Goal: Transaction & Acquisition: Obtain resource

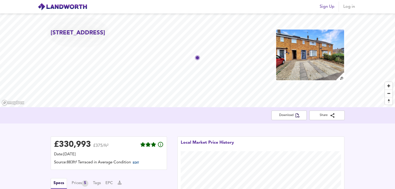
click at [349, 8] on span "Log in" at bounding box center [349, 6] width 12 height 7
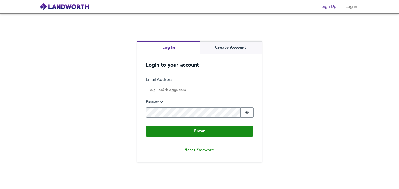
click at [212, 83] on div "Email Address" at bounding box center [199, 86] width 107 height 18
click at [210, 95] on input "Email Address" at bounding box center [199, 90] width 107 height 10
click at [213, 92] on input "Email Address" at bounding box center [199, 90] width 107 height 10
click at [205, 90] on input "Email Address" at bounding box center [199, 90] width 107 height 10
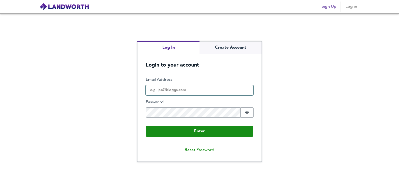
type input "umerk4466@gmail.com"
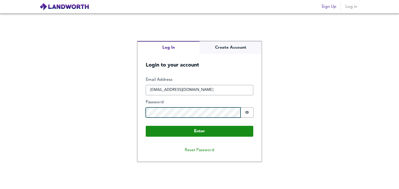
click at [146, 126] on button "Enter" at bounding box center [199, 131] width 107 height 11
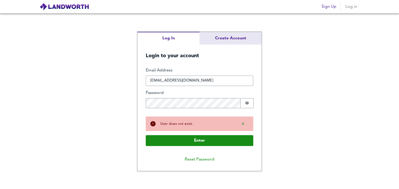
click at [226, 42] on div "Log In Create Account Login to your account Enter Email Address umerk4466@gmail…" at bounding box center [199, 101] width 124 height 139
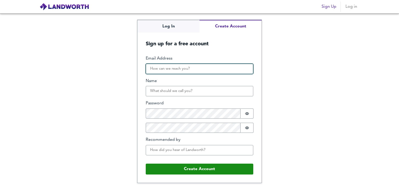
click at [195, 71] on input "Email Address" at bounding box center [199, 69] width 107 height 10
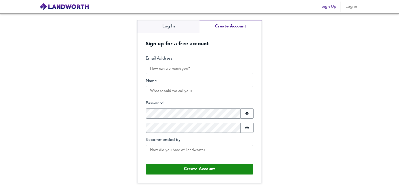
click at [353, 60] on div "Log In Create Account Sign up for a free account Email Address Name Password Pa…" at bounding box center [199, 101] width 399 height 176
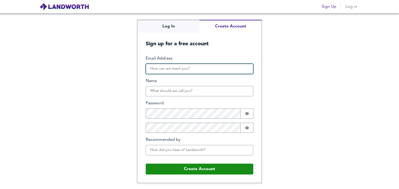
click at [220, 67] on input "Email Address" at bounding box center [199, 69] width 107 height 10
drag, startPoint x: 220, startPoint y: 67, endPoint x: 157, endPoint y: 86, distance: 65.6
click at [157, 86] on div "Email Address Name Password Password is hidden Confirm Password Password is hid…" at bounding box center [199, 108] width 107 height 104
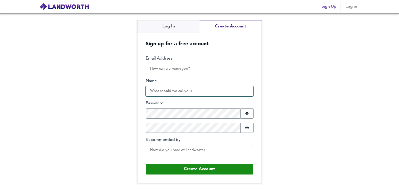
click at [162, 91] on input "Name" at bounding box center [199, 91] width 107 height 10
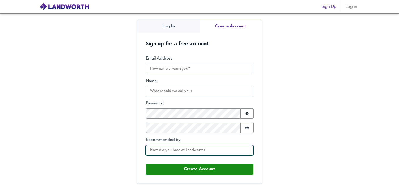
click at [169, 153] on input "Recommended by" at bounding box center [199, 150] width 107 height 10
type input "none"
drag, startPoint x: 191, startPoint y: 148, endPoint x: 136, endPoint y: 146, distance: 54.8
click at [136, 147] on div "Log In Create Account Sign up for a free account Email Address Name Password Pa…" at bounding box center [199, 101] width 399 height 176
click at [180, 74] on div "Email Address Name Password Password is hidden Confirm Password Password is hid…" at bounding box center [199, 108] width 107 height 104
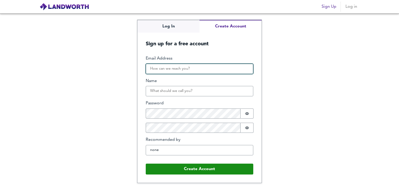
click at [181, 74] on input "Email Address" at bounding box center [199, 69] width 107 height 10
click at [182, 73] on input "Email Address" at bounding box center [199, 69] width 107 height 10
type input "umer.akhtar218@gmail.com"
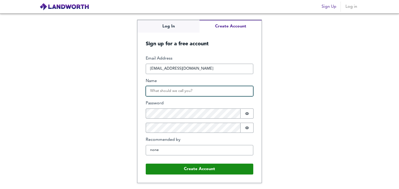
click at [169, 91] on input "Name" at bounding box center [199, 91] width 107 height 10
type input "akht"
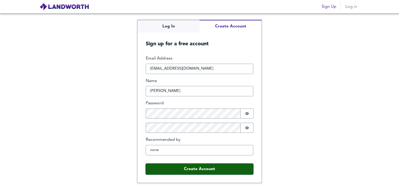
click at [208, 164] on button "Create Account" at bounding box center [199, 169] width 107 height 11
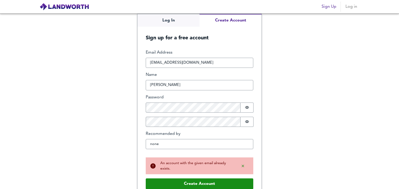
click at [202, 69] on div "Email Address umer.akhtar218@gmail.com Name akht Password Password is hidden Co…" at bounding box center [199, 112] width 107 height 125
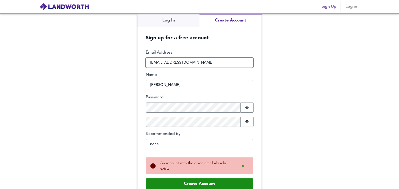
drag, startPoint x: 208, startPoint y: 64, endPoint x: 120, endPoint y: 64, distance: 87.5
click at [120, 64] on div "Log In Create Account Sign up for a free account Email Address umer.akhtar218@g…" at bounding box center [199, 101] width 399 height 176
type input "u"
type input "yourlocalbuyerltd@gmail.com"
click at [146, 179] on button "Create Account" at bounding box center [199, 184] width 107 height 11
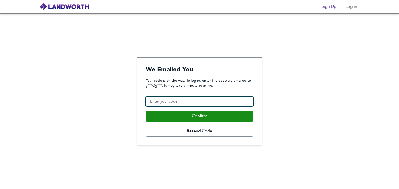
click at [179, 101] on input "Confirmation Code" at bounding box center [199, 102] width 107 height 10
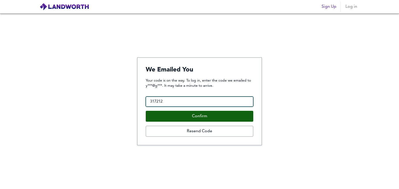
type input "317212"
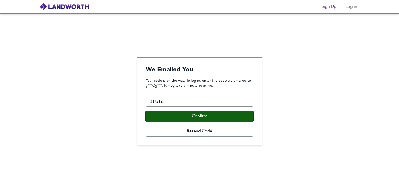
click at [191, 117] on button "Confirm" at bounding box center [199, 116] width 107 height 11
